Goal: Use online tool/utility

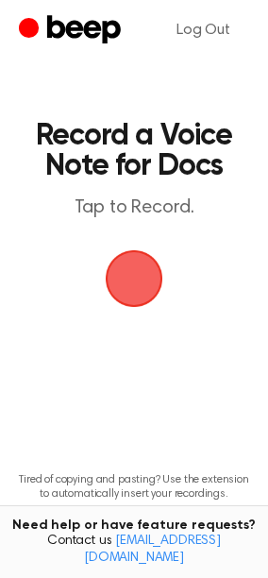
click at [144, 292] on span "button" at bounding box center [134, 278] width 61 height 61
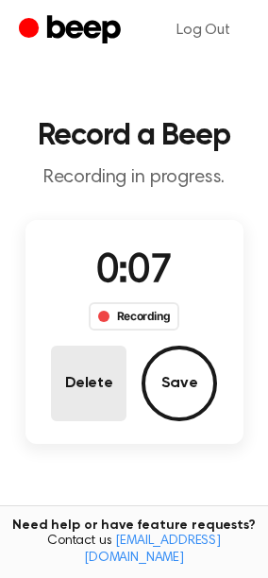
click at [93, 366] on button "Delete" at bounding box center [89, 384] width 76 height 76
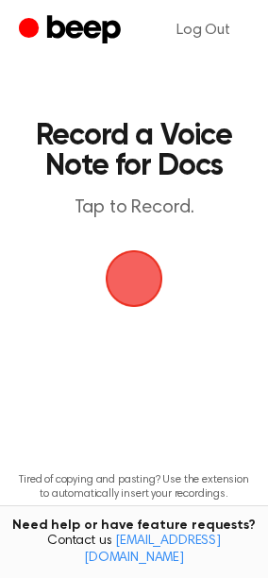
click at [124, 301] on span "button" at bounding box center [134, 278] width 61 height 61
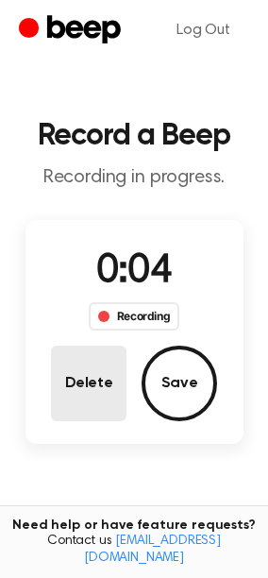
click at [87, 383] on button "Delete" at bounding box center [89, 384] width 76 height 76
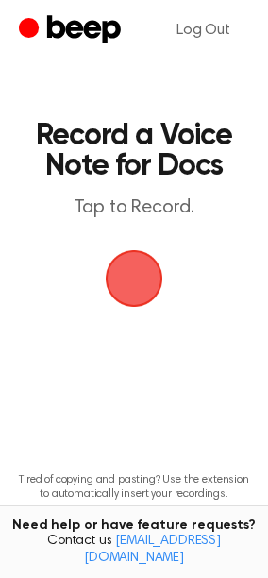
click at [137, 279] on span "button" at bounding box center [135, 279] width 58 height 58
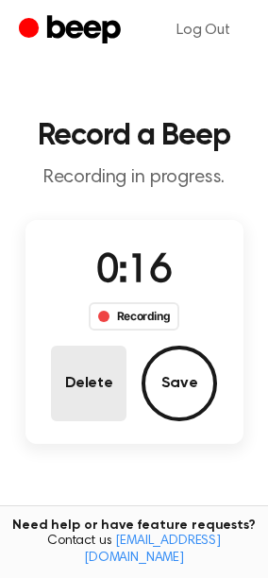
click at [76, 397] on button "Delete" at bounding box center [89, 384] width 76 height 76
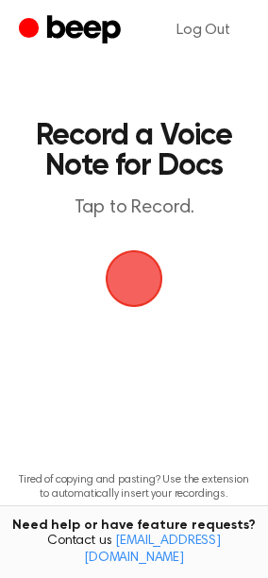
click at [138, 291] on span "button" at bounding box center [134, 278] width 53 height 53
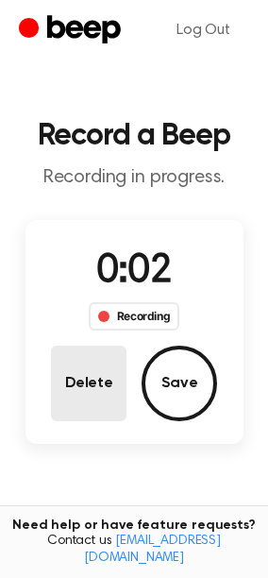
click at [75, 377] on button "Delete" at bounding box center [89, 384] width 76 height 76
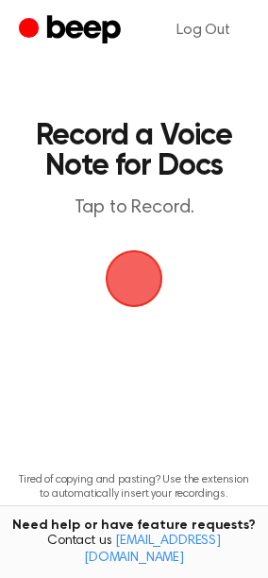
click at [141, 292] on span "button" at bounding box center [134, 278] width 53 height 53
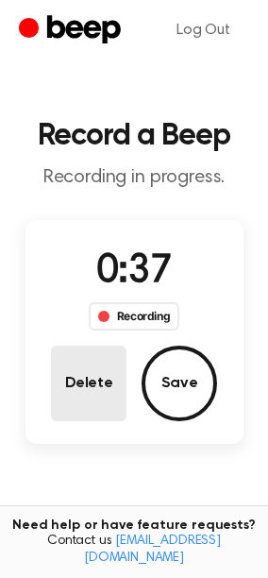
click at [97, 389] on button "Delete" at bounding box center [89, 384] width 76 height 76
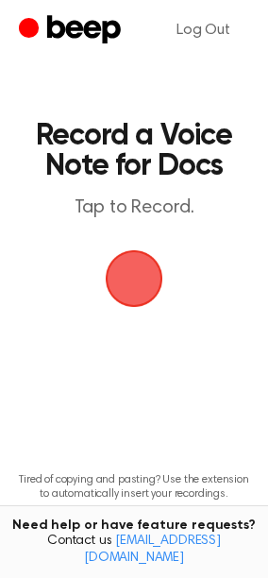
click at [143, 284] on span "button" at bounding box center [134, 278] width 53 height 53
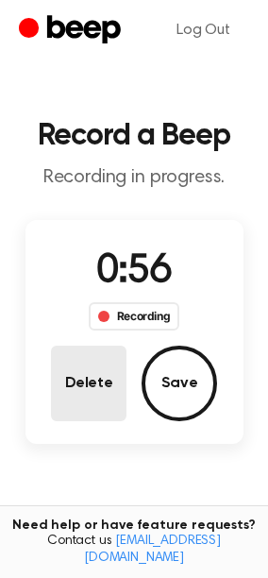
click at [117, 412] on button "Delete" at bounding box center [89, 384] width 76 height 76
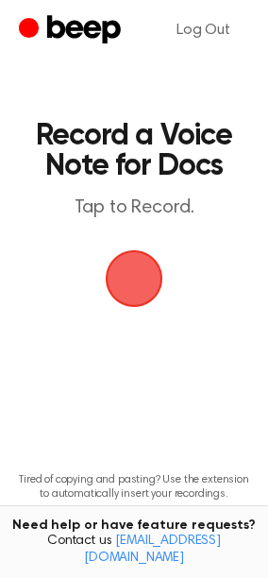
click at [134, 285] on span "button" at bounding box center [134, 278] width 64 height 64
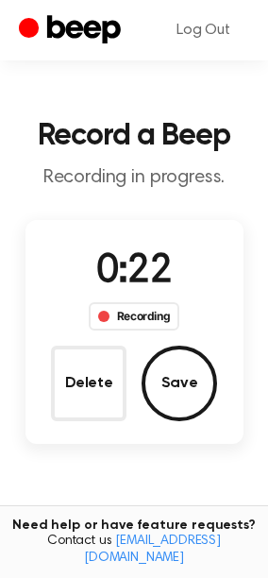
scroll to position [180, 0]
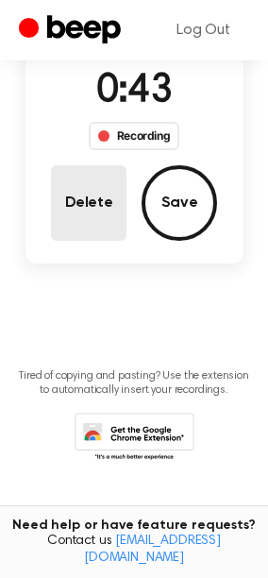
click at [95, 216] on button "Delete" at bounding box center [89, 203] width 76 height 76
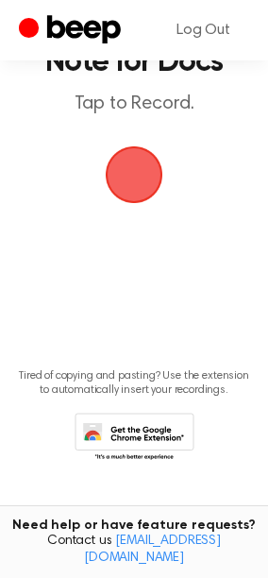
click at [149, 183] on span "button" at bounding box center [134, 174] width 53 height 53
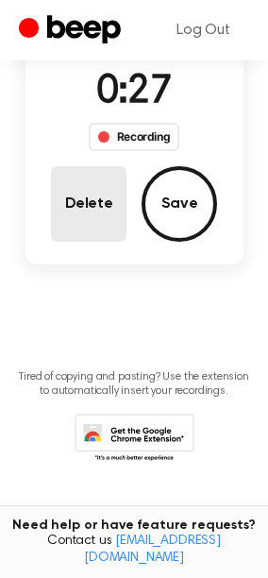
click at [95, 206] on button "Delete" at bounding box center [89, 204] width 76 height 76
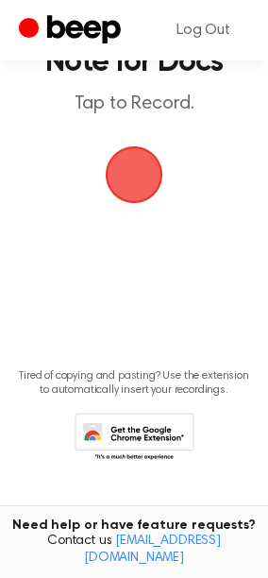
click at [112, 176] on span "button" at bounding box center [134, 174] width 53 height 53
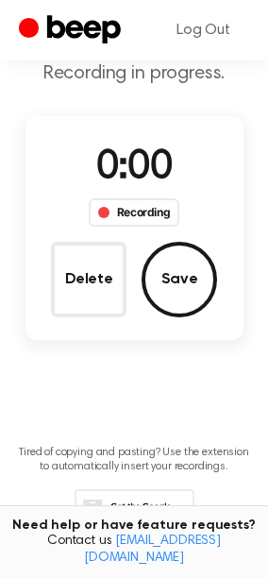
scroll to position [179, 0]
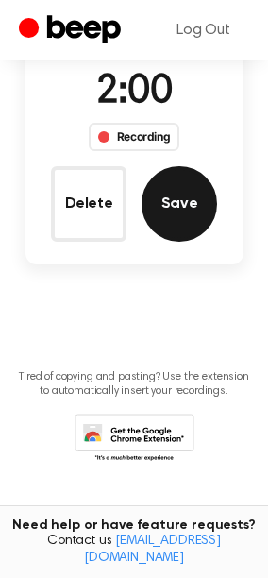
click at [179, 224] on button "Save" at bounding box center [180, 204] width 76 height 76
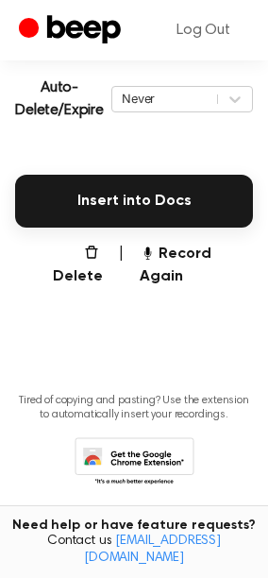
scroll to position [424, 0]
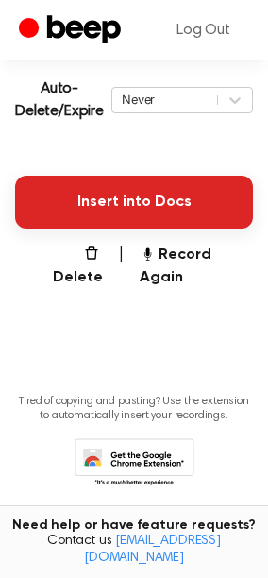
click at [137, 209] on button "Insert into Docs" at bounding box center [134, 202] width 238 height 53
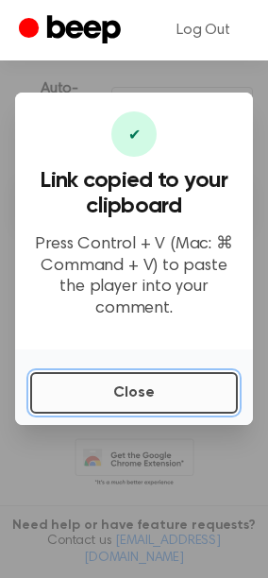
click at [166, 391] on button "Close" at bounding box center [134, 393] width 208 height 42
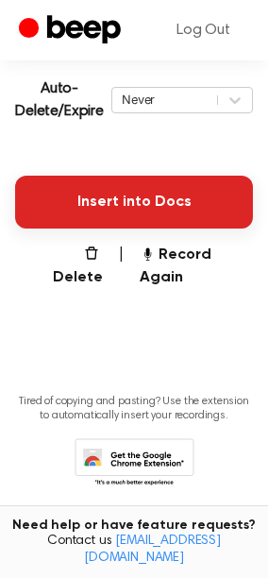
click at [169, 198] on button "Insert into Docs" at bounding box center [134, 202] width 238 height 53
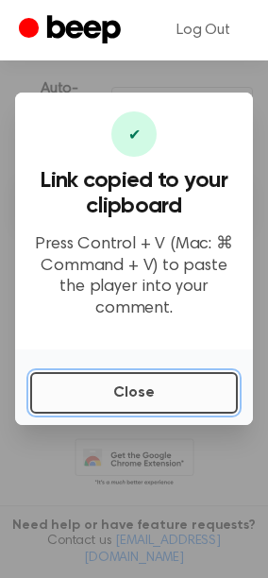
click at [125, 388] on button "Close" at bounding box center [134, 393] width 208 height 42
